Goal: Find specific page/section: Find specific page/section

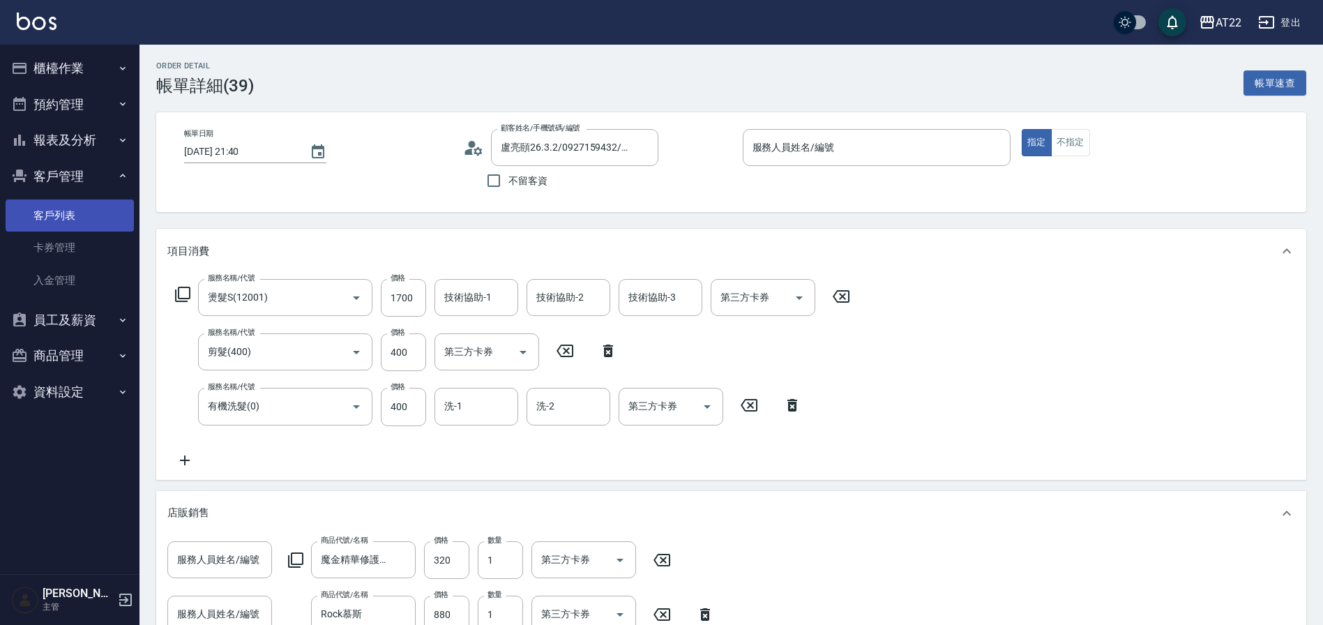
click at [61, 210] on link "客戶列表" at bounding box center [70, 216] width 128 height 32
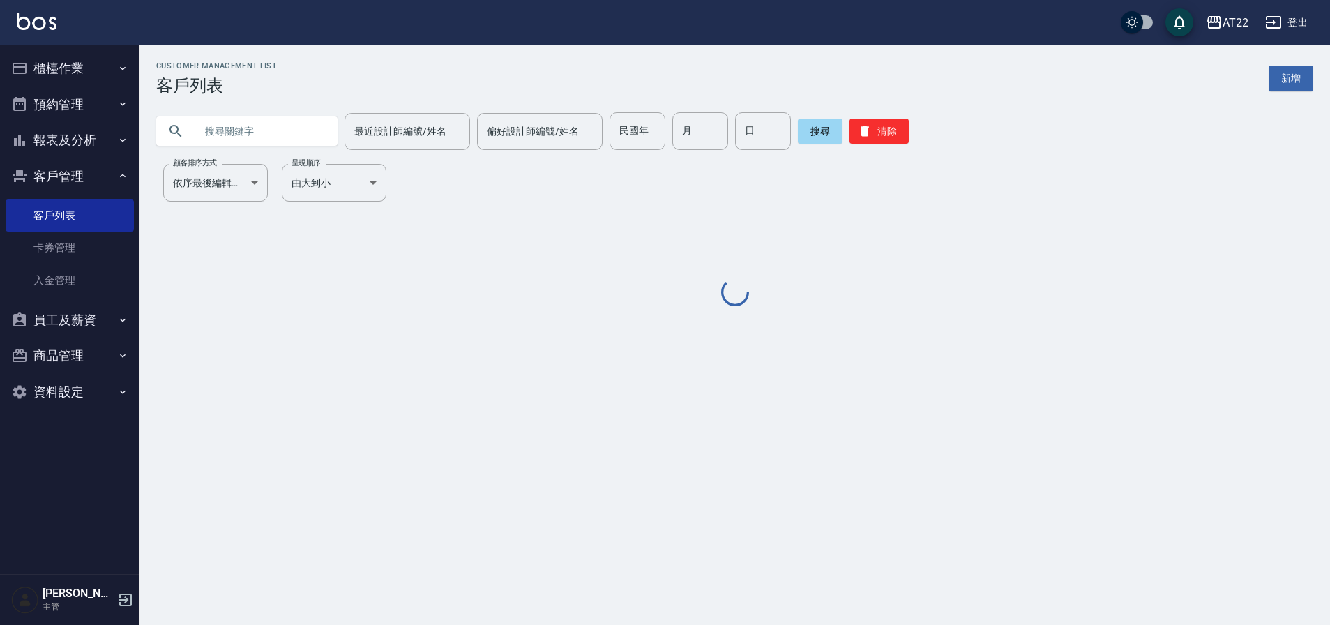
click at [213, 134] on input "text" at bounding box center [260, 131] width 131 height 38
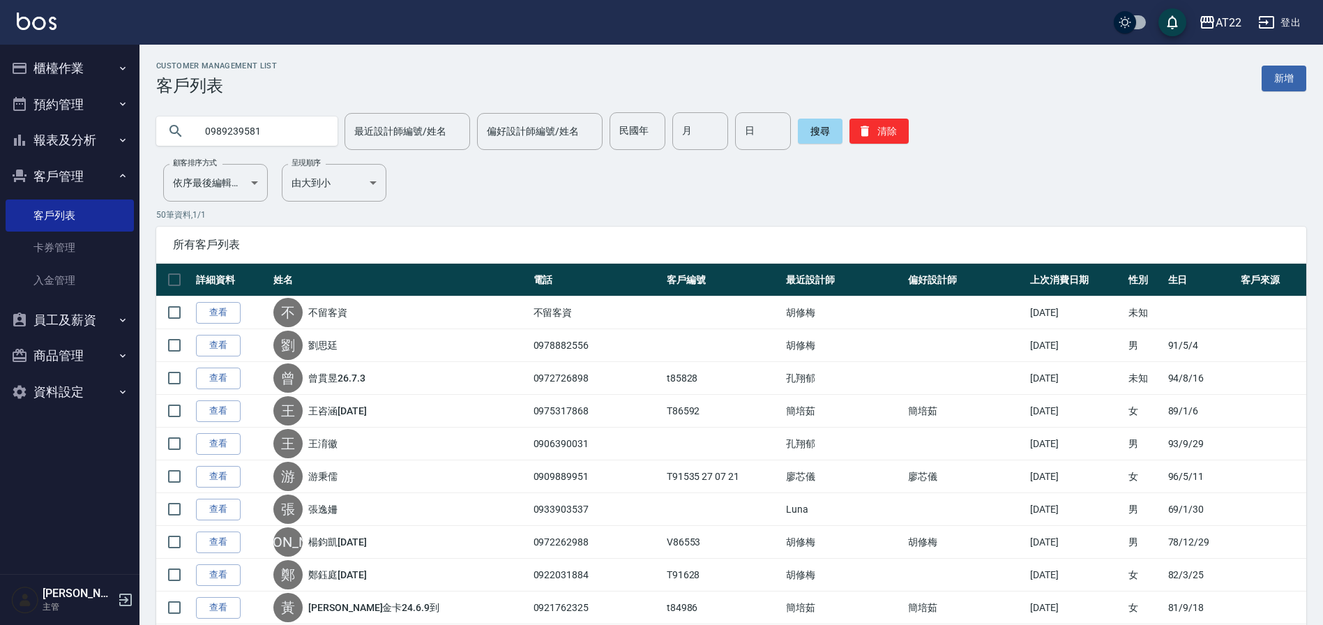
type input "0989239581"
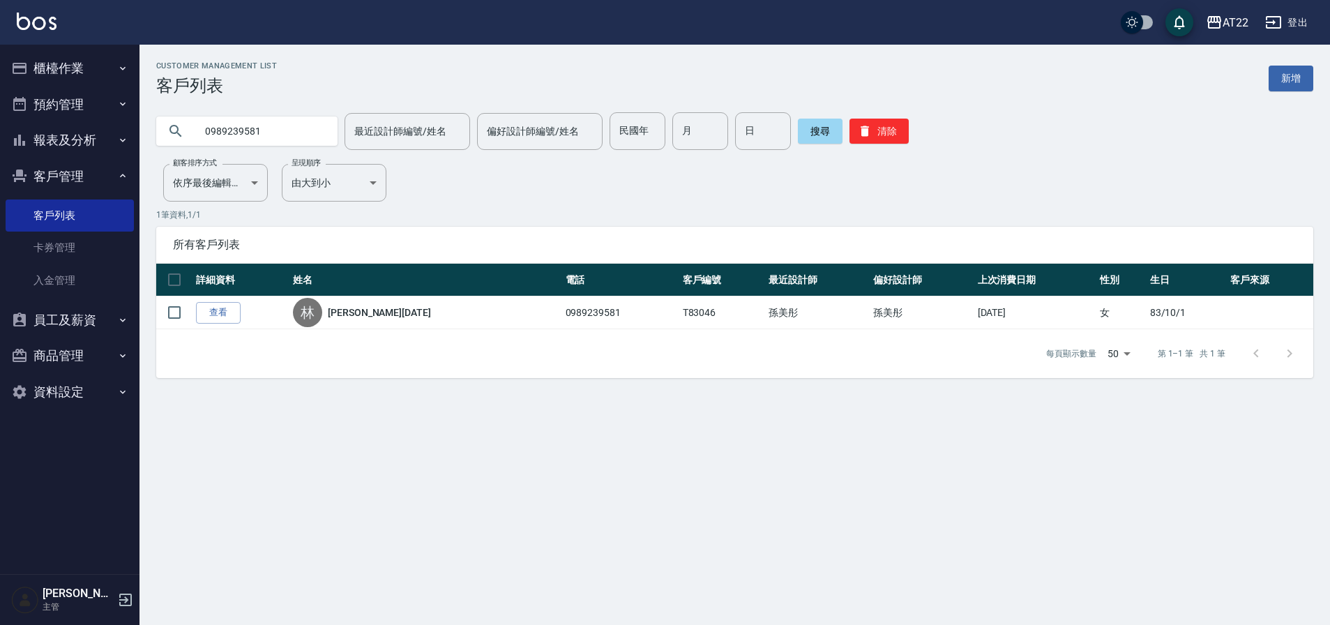
drag, startPoint x: 223, startPoint y: 313, endPoint x: 232, endPoint y: 315, distance: 9.9
click at [223, 313] on link "查看" at bounding box center [218, 313] width 45 height 22
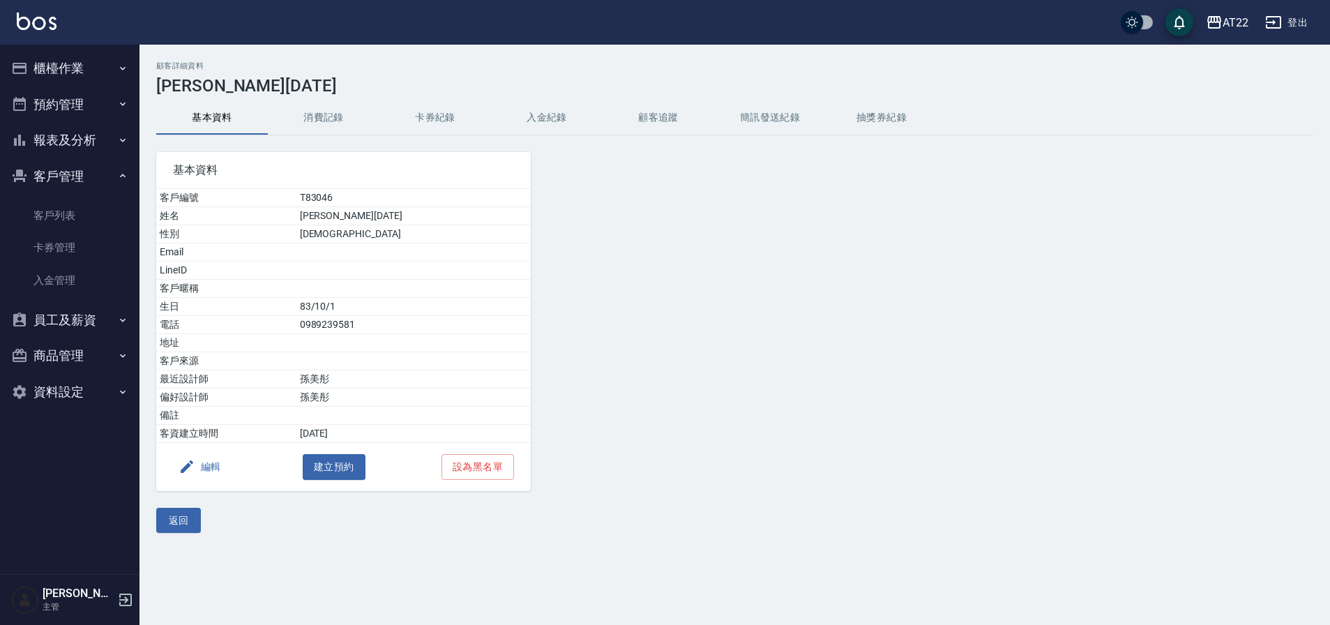
click at [439, 118] on button "卡券紀錄" at bounding box center [435, 117] width 112 height 33
